Goal: Transaction & Acquisition: Purchase product/service

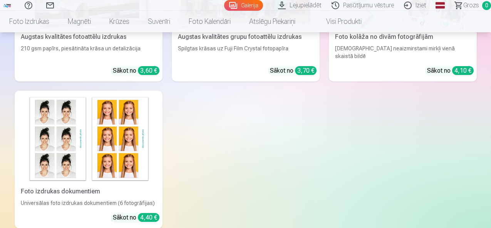
scroll to position [193, 0]
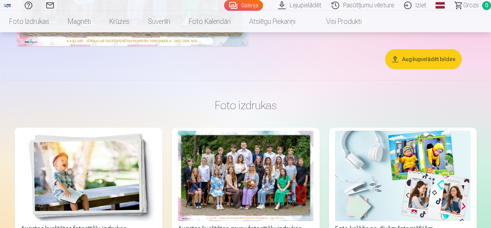
click at [422, 69] on button "Augšupielādēt bildes" at bounding box center [423, 59] width 77 height 20
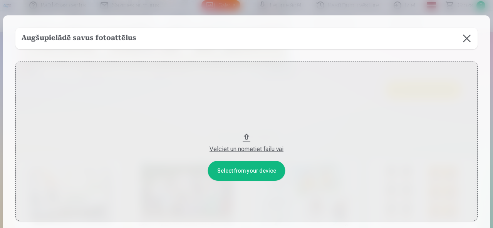
click at [466, 38] on button at bounding box center [467, 39] width 22 height 22
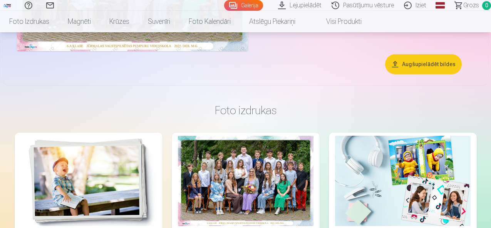
scroll to position [0, 0]
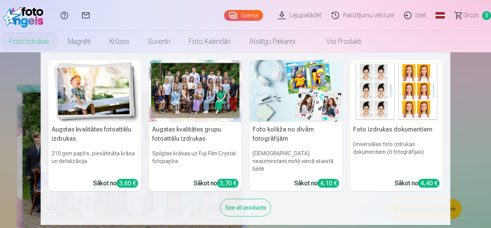
click at [59, 42] on link "Foto izdrukas" at bounding box center [29, 42] width 59 height 22
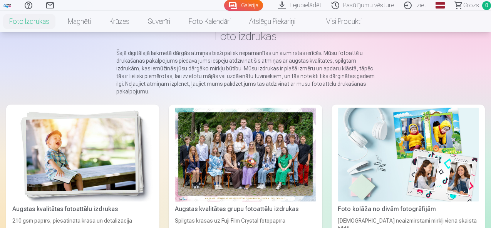
scroll to position [154, 0]
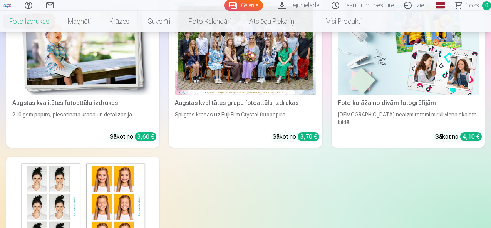
click at [180, 70] on div at bounding box center [245, 49] width 141 height 94
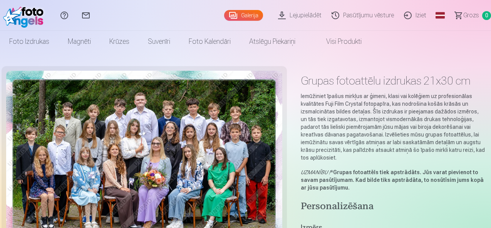
click at [414, 13] on link "Iziet" at bounding box center [416, 15] width 32 height 31
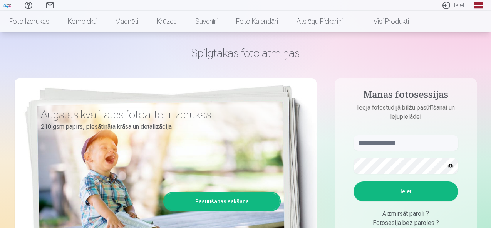
scroll to position [39, 0]
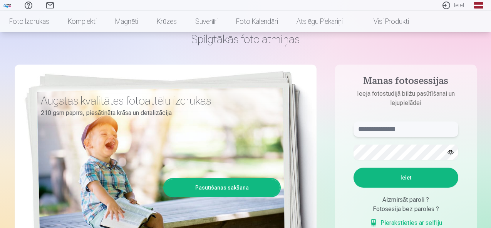
type input "**********"
click at [394, 181] on button "Ieiet" at bounding box center [405, 178] width 105 height 20
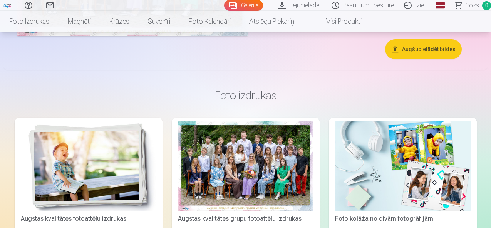
scroll to position [270, 0]
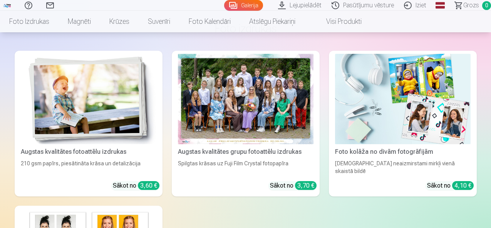
click at [203, 143] on div at bounding box center [246, 99] width 136 height 90
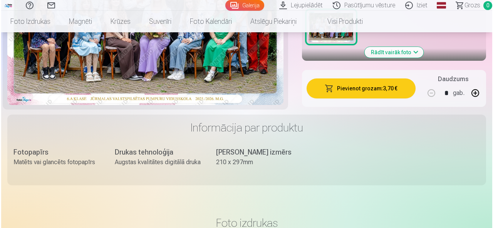
scroll to position [270, 0]
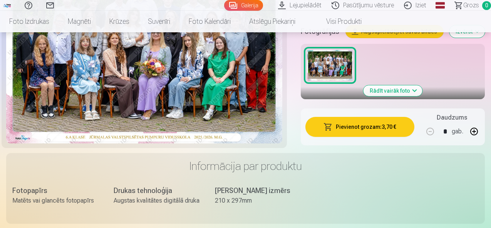
click at [367, 117] on button "Pievienot grozam : 3,70 €" at bounding box center [359, 127] width 109 height 20
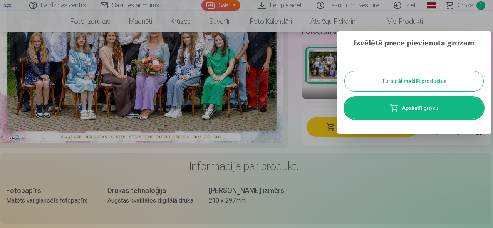
click at [411, 106] on link "Apskatīt grozu" at bounding box center [414, 108] width 139 height 22
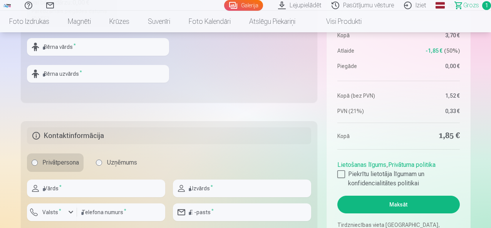
scroll to position [308, 0]
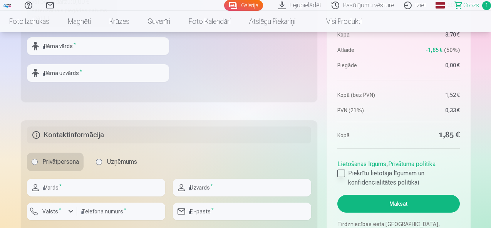
click at [339, 172] on div at bounding box center [341, 174] width 8 height 8
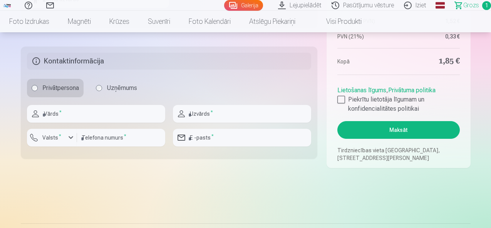
scroll to position [385, 0]
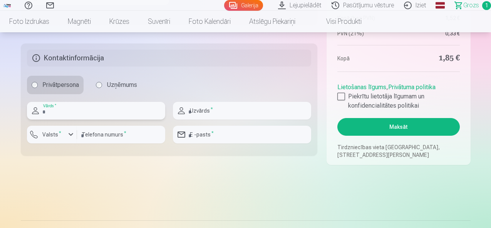
click at [62, 109] on input "text" at bounding box center [96, 111] width 138 height 18
type input "*****"
type input "********"
type input "**********"
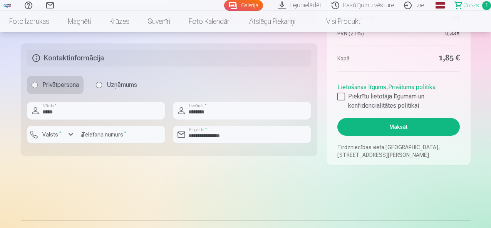
click at [394, 127] on button "Maksāt" at bounding box center [398, 127] width 122 height 18
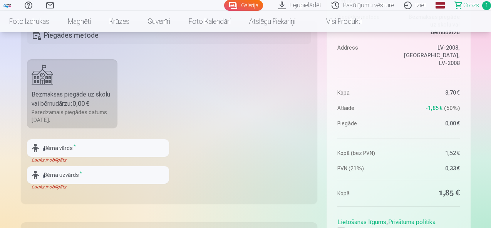
scroll to position [193, 0]
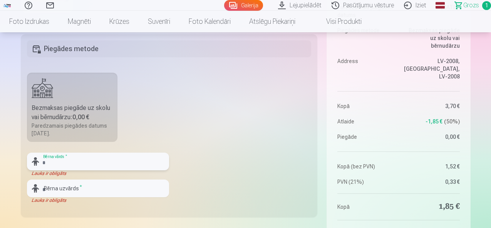
click at [84, 169] on input "text" at bounding box center [98, 162] width 142 height 18
click at [80, 163] on input "text" at bounding box center [98, 162] width 142 height 18
type input "*****"
click at [62, 192] on input "text" at bounding box center [98, 189] width 142 height 18
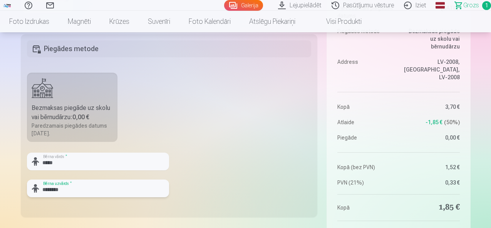
type input "********"
click at [235, 62] on fieldset "Piegādes metode Bezmaksas piegāde uz skolu vai bērnudārzu : 0,00 € Paredzamais …" at bounding box center [169, 125] width 297 height 183
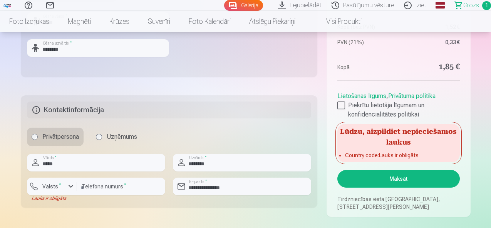
scroll to position [385, 0]
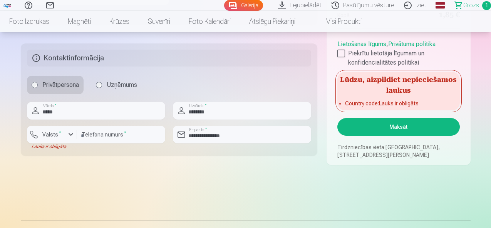
click at [395, 128] on button "Maksāt" at bounding box center [398, 127] width 122 height 18
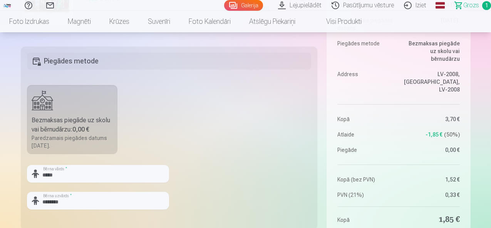
scroll to position [193, 0]
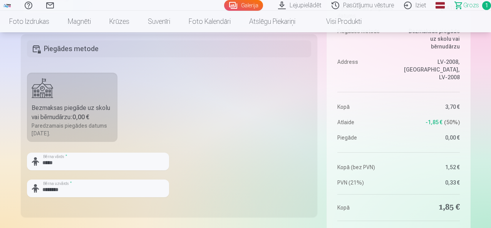
click at [29, 97] on label "Bezmaksas piegāde uz skolu vai bērnudārzu : 0,00 € Paredzamais piegādes datums …" at bounding box center [72, 107] width 91 height 69
click at [40, 116] on div "Bezmaksas piegāde uz skolu vai bērnudārzu : 0,00 €" at bounding box center [73, 113] width 82 height 18
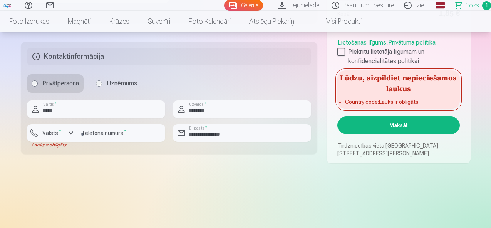
scroll to position [424, 0]
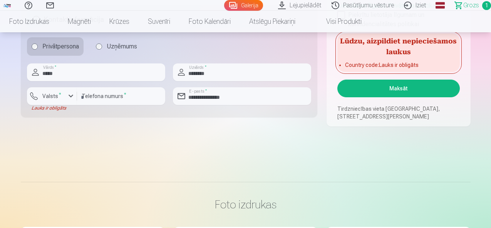
click at [398, 89] on button "Maksāt" at bounding box center [398, 89] width 122 height 18
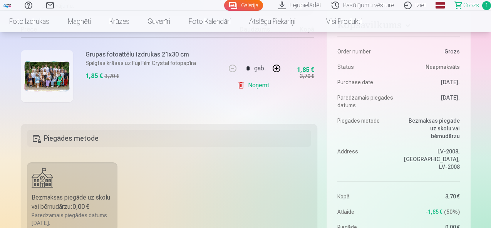
scroll to position [116, 0]
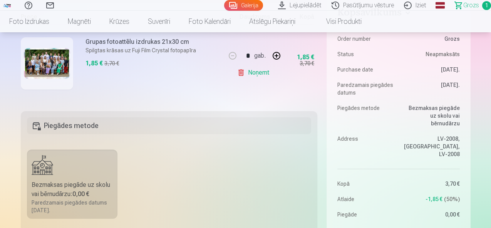
click at [177, 123] on h5 "Piegādes metode" at bounding box center [169, 125] width 285 height 17
click at [61, 128] on h5 "Piegādes metode" at bounding box center [169, 125] width 285 height 17
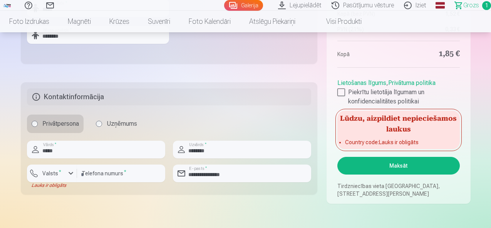
scroll to position [347, 0]
click at [96, 125] on label "Uzņēmums" at bounding box center [116, 123] width 50 height 18
click at [388, 159] on button "Maksāt" at bounding box center [398, 166] width 122 height 18
click at [396, 172] on button "Maksāt" at bounding box center [398, 166] width 122 height 18
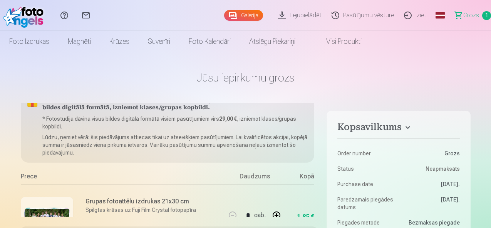
scroll to position [0, 0]
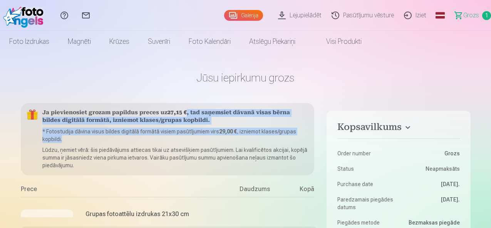
drag, startPoint x: 194, startPoint y: 137, endPoint x: 181, endPoint y: 118, distance: 22.7
click at [185, 111] on div "Ja pievienosiet grozam papildus preces uz 27,15 € , tad saņemsiet dāvanā visas …" at bounding box center [168, 139] width 294 height 72
click at [163, 137] on p "* Fotostudija dāvina visus bildes digitālā formātā visiem pasūtījumiem virs 29,…" at bounding box center [175, 135] width 266 height 15
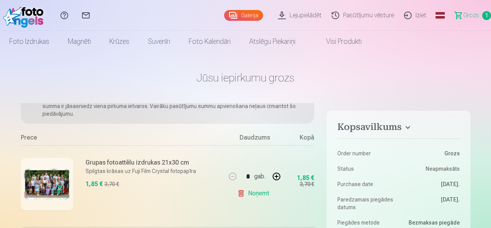
scroll to position [59, 0]
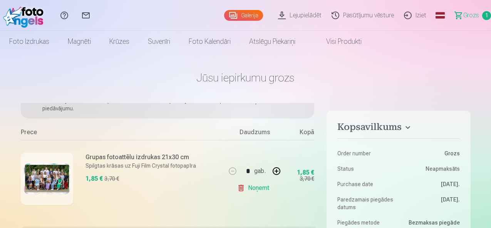
click at [273, 169] on button "button" at bounding box center [276, 171] width 18 height 18
click at [231, 168] on button "button" at bounding box center [232, 171] width 18 height 18
type input "*"
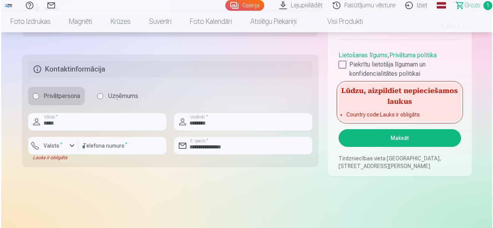
scroll to position [385, 0]
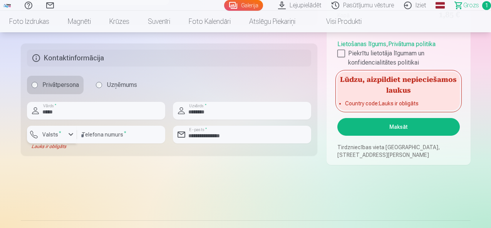
click at [69, 136] on div "button" at bounding box center [70, 134] width 9 height 9
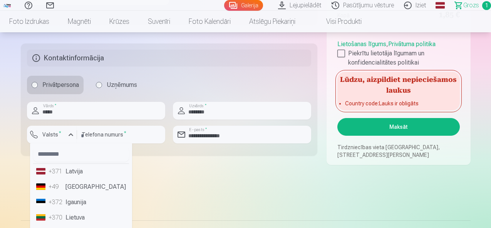
click at [78, 174] on li "+371 Latvija" at bounding box center [81, 171] width 96 height 15
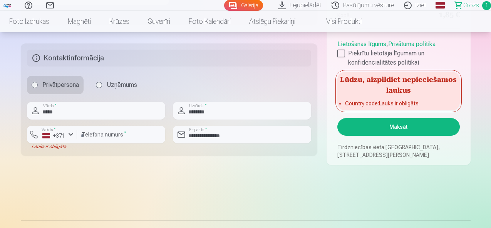
click at [377, 126] on button "Maksāt" at bounding box center [398, 127] width 122 height 18
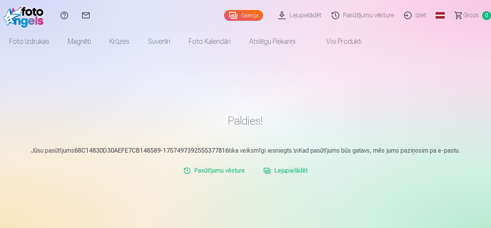
click at [409, 17] on link "Iziet" at bounding box center [416, 15] width 32 height 31
